Goal: Entertainment & Leisure: Consume media (video, audio)

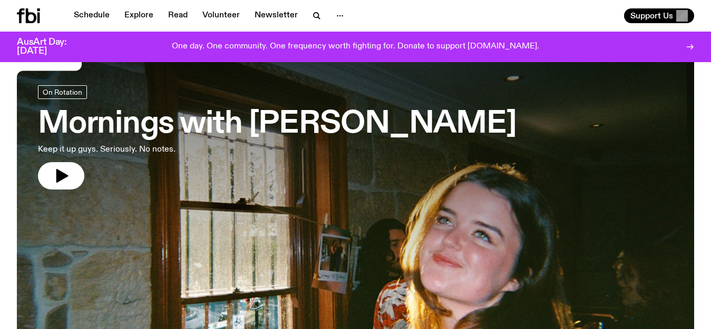
scroll to position [53, 0]
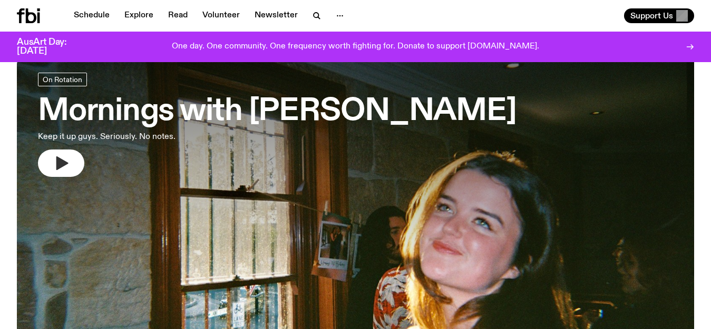
click at [72, 158] on button "button" at bounding box center [61, 163] width 46 height 27
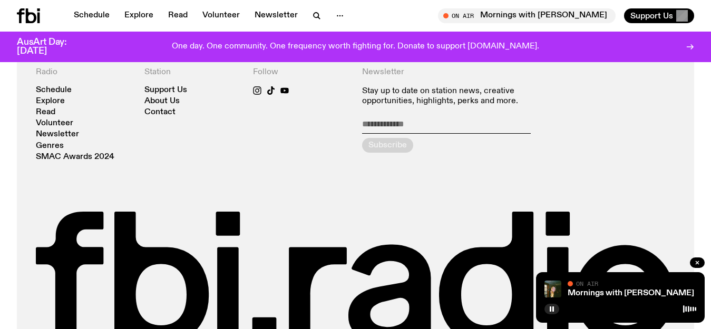
scroll to position [2339, 0]
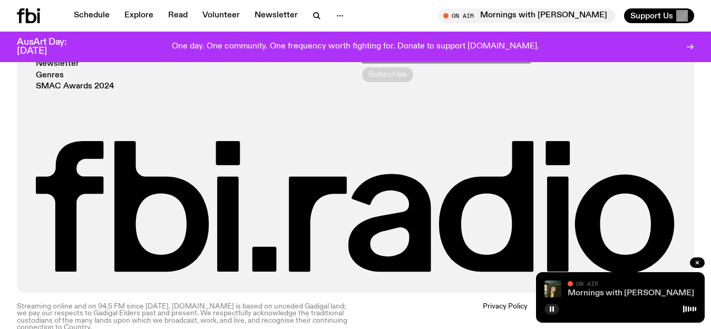
click at [624, 292] on link "Mornings with [PERSON_NAME]" at bounding box center [630, 293] width 126 height 8
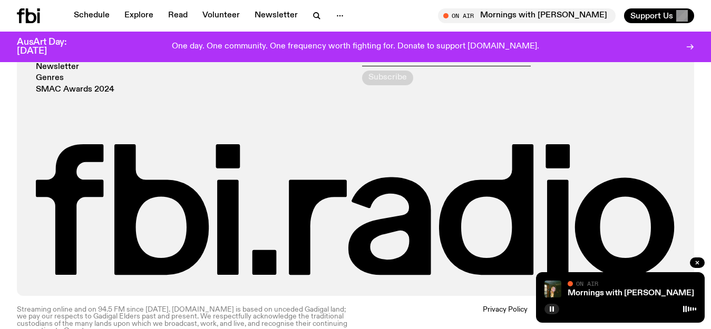
scroll to position [418, 0]
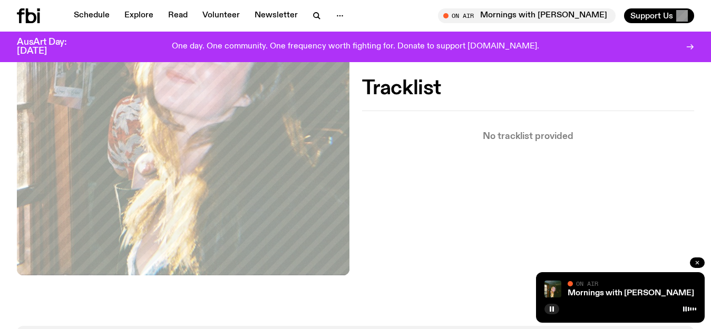
click at [698, 262] on icon "button" at bounding box center [696, 262] width 3 height 3
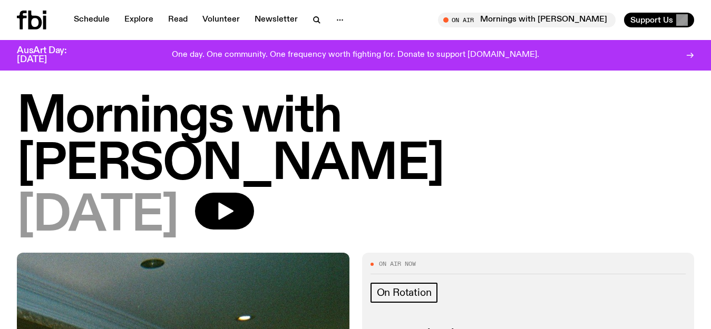
scroll to position [0, 0]
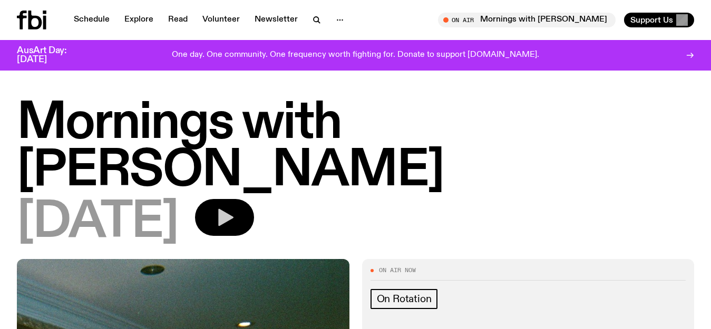
click at [233, 209] on icon "button" at bounding box center [225, 217] width 15 height 17
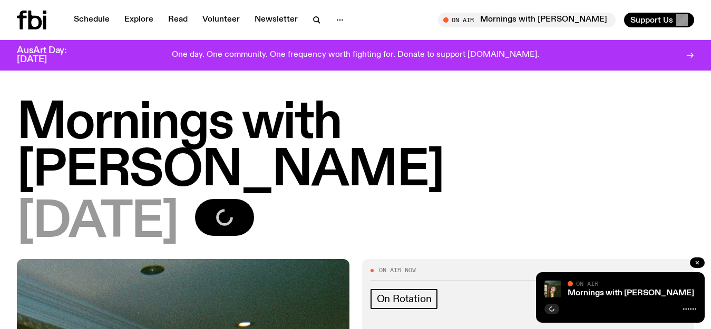
click at [697, 263] on icon "button" at bounding box center [696, 262] width 3 height 3
